Goal: Transaction & Acquisition: Obtain resource

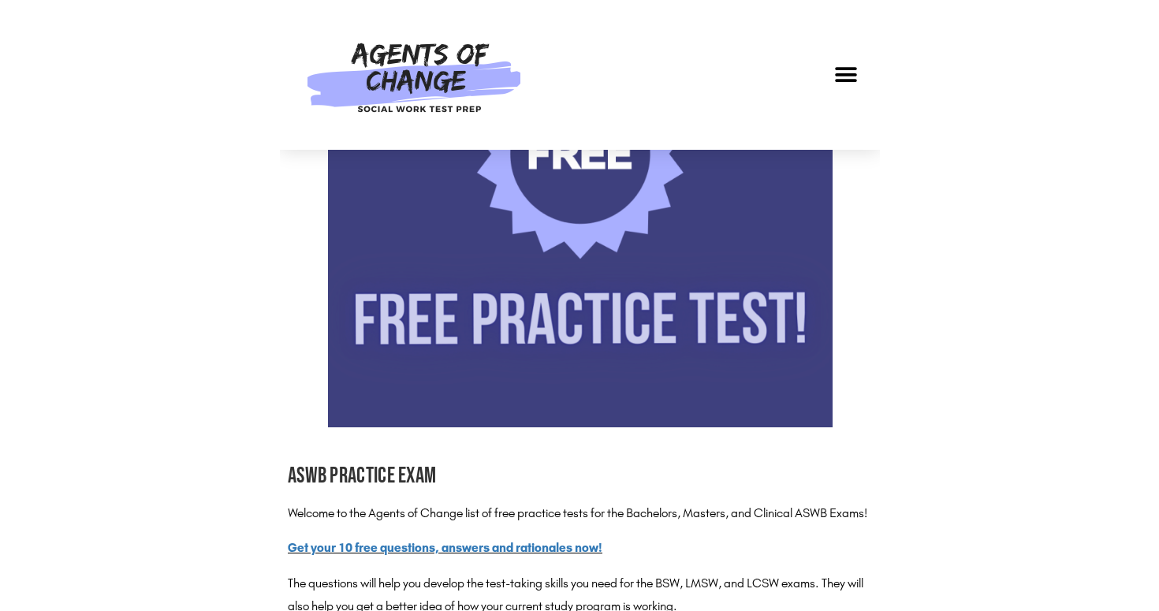
scroll to position [472, 0]
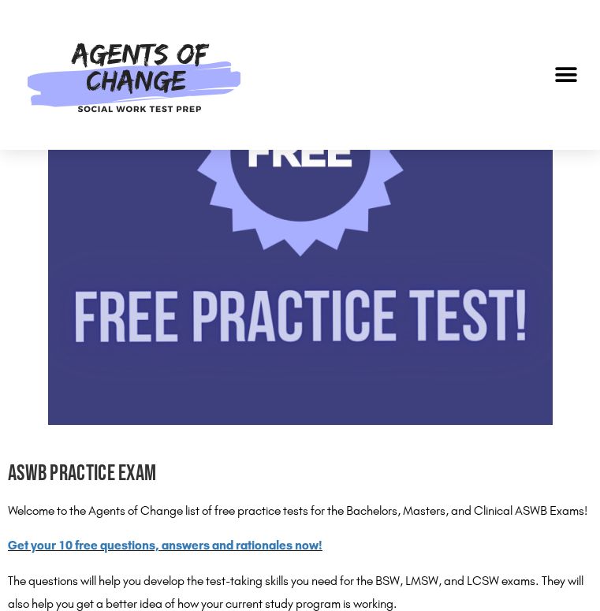
click at [340, 192] on img at bounding box center [300, 172] width 505 height 505
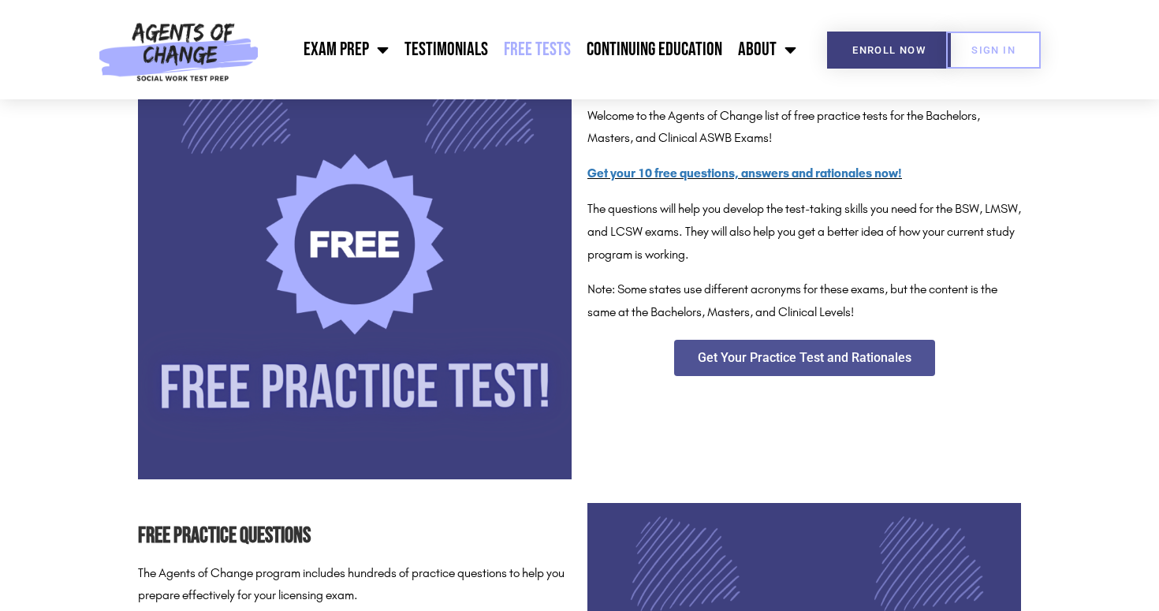
scroll to position [295, 0]
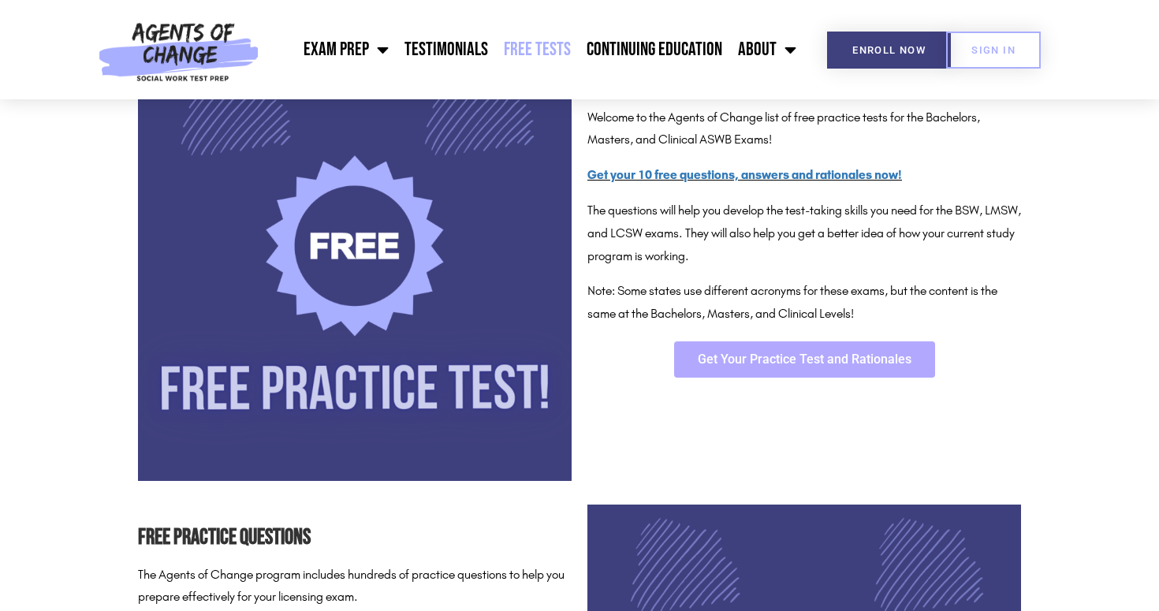
click at [599, 356] on span "Get Your Practice Test and Rationales" at bounding box center [805, 359] width 214 height 13
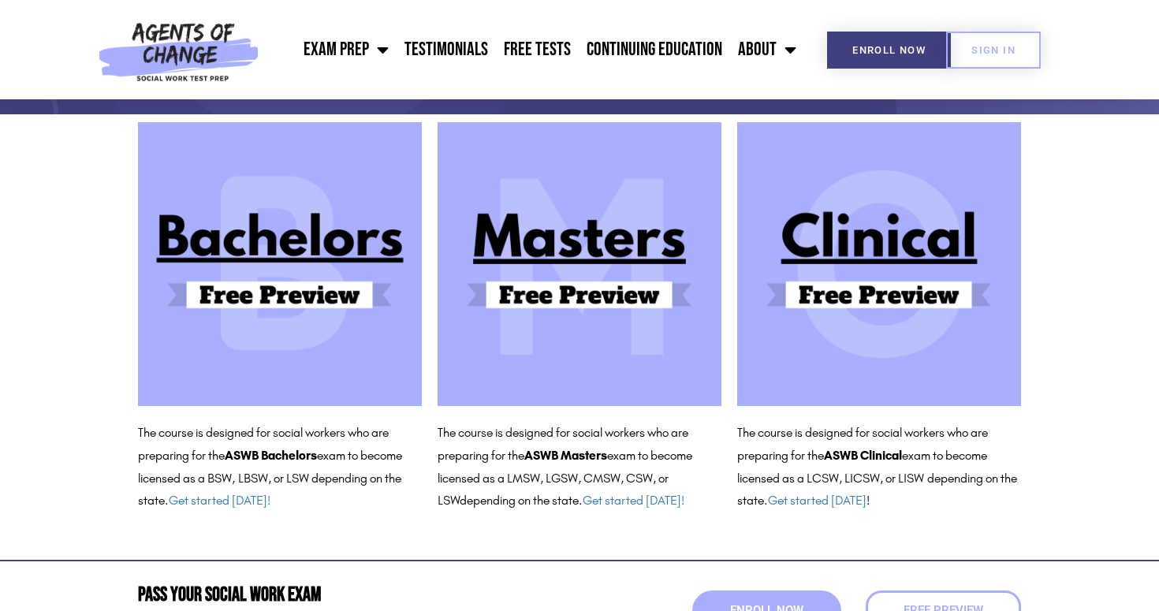
scroll to position [135, 0]
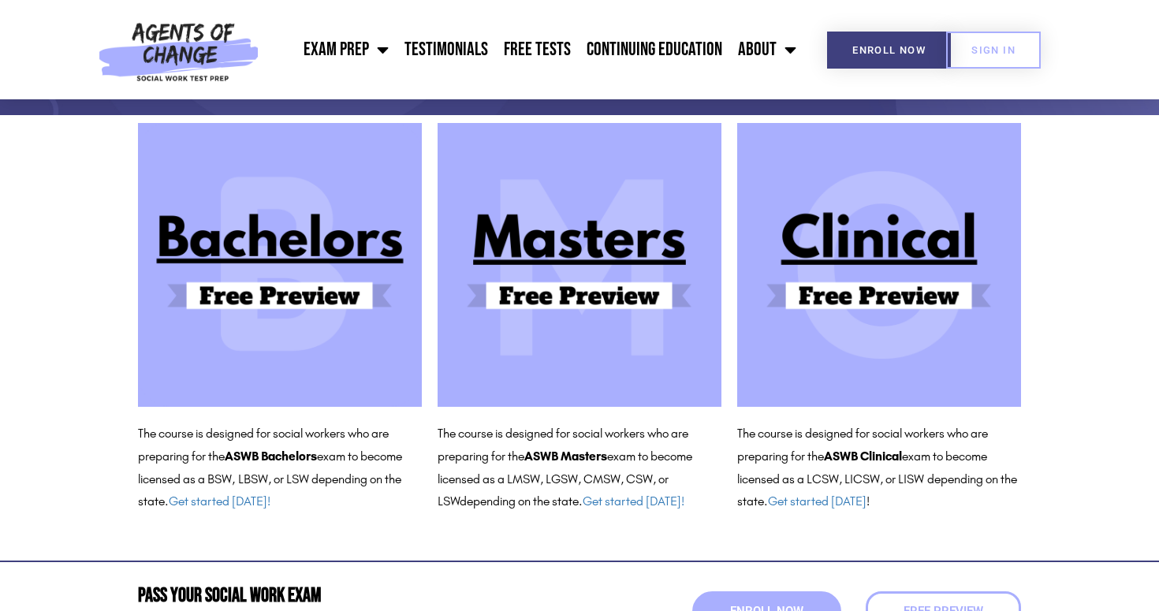
click at [599, 277] on img at bounding box center [879, 265] width 284 height 284
